Goal: Task Accomplishment & Management: Use online tool/utility

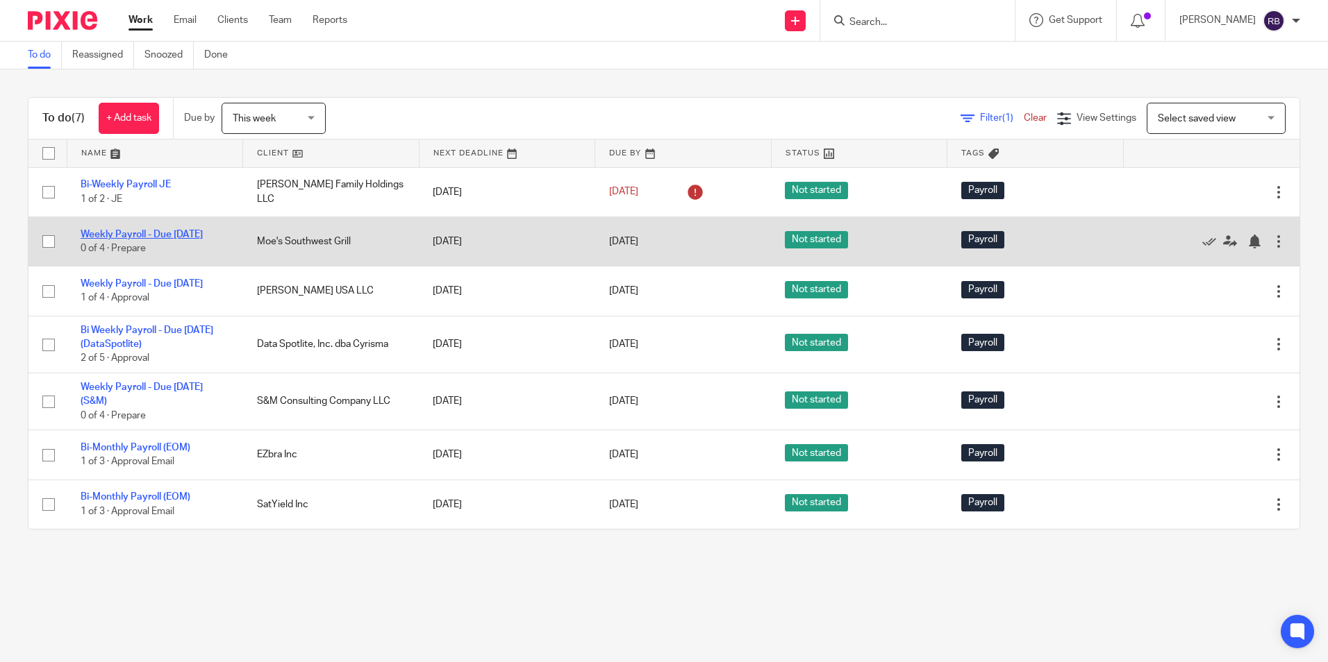
click at [119, 230] on link "Weekly Payroll - Due [DATE]" at bounding box center [142, 235] width 122 height 10
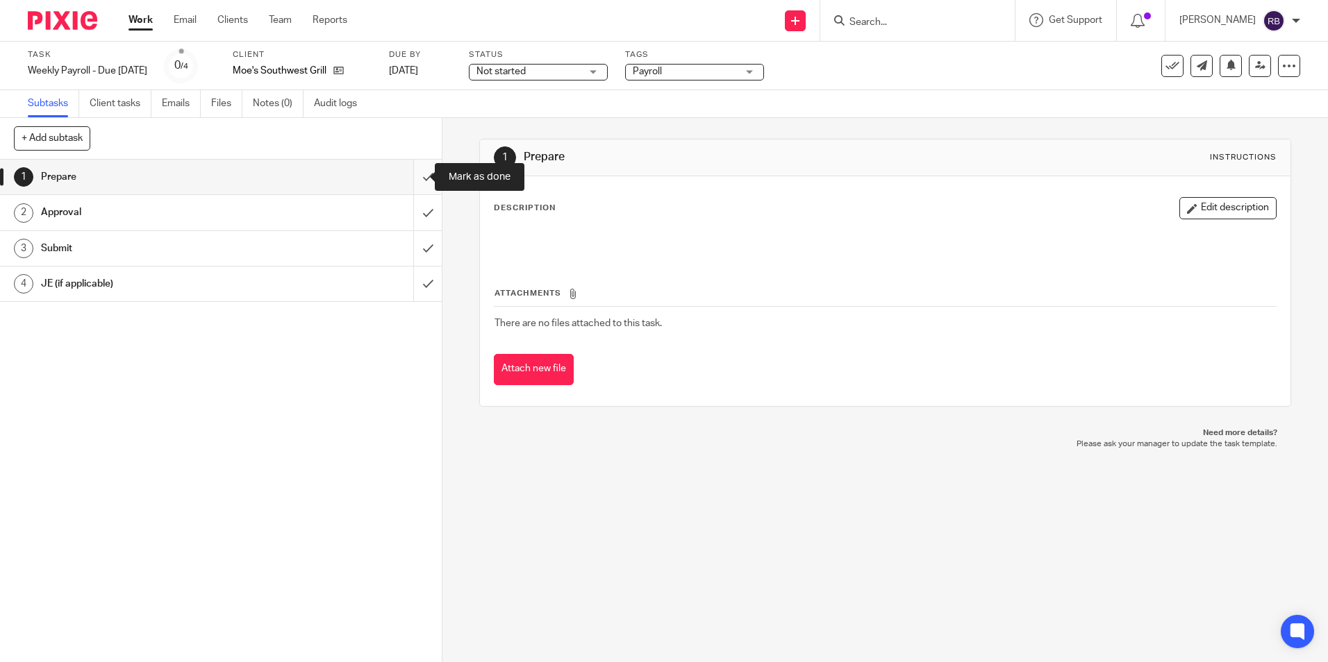
click at [417, 178] on input "submit" at bounding box center [221, 177] width 442 height 35
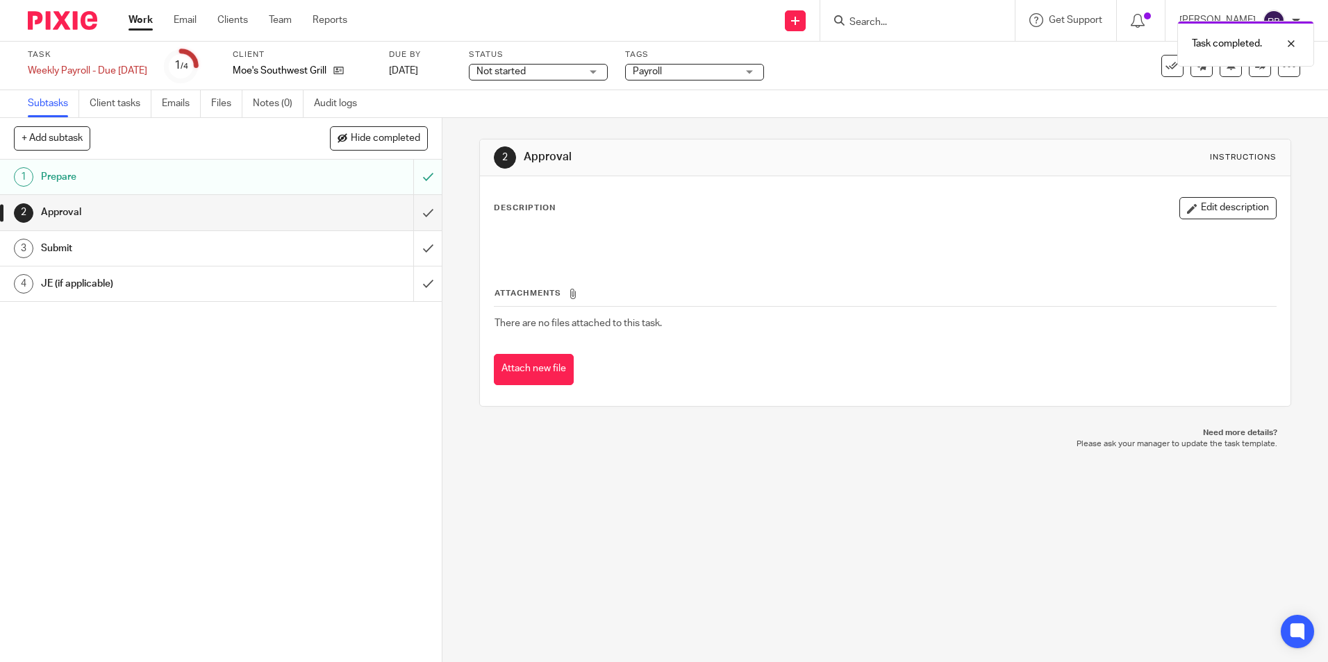
click at [138, 15] on link "Work" at bounding box center [140, 20] width 24 height 14
